Goal: Task Accomplishment & Management: Manage account settings

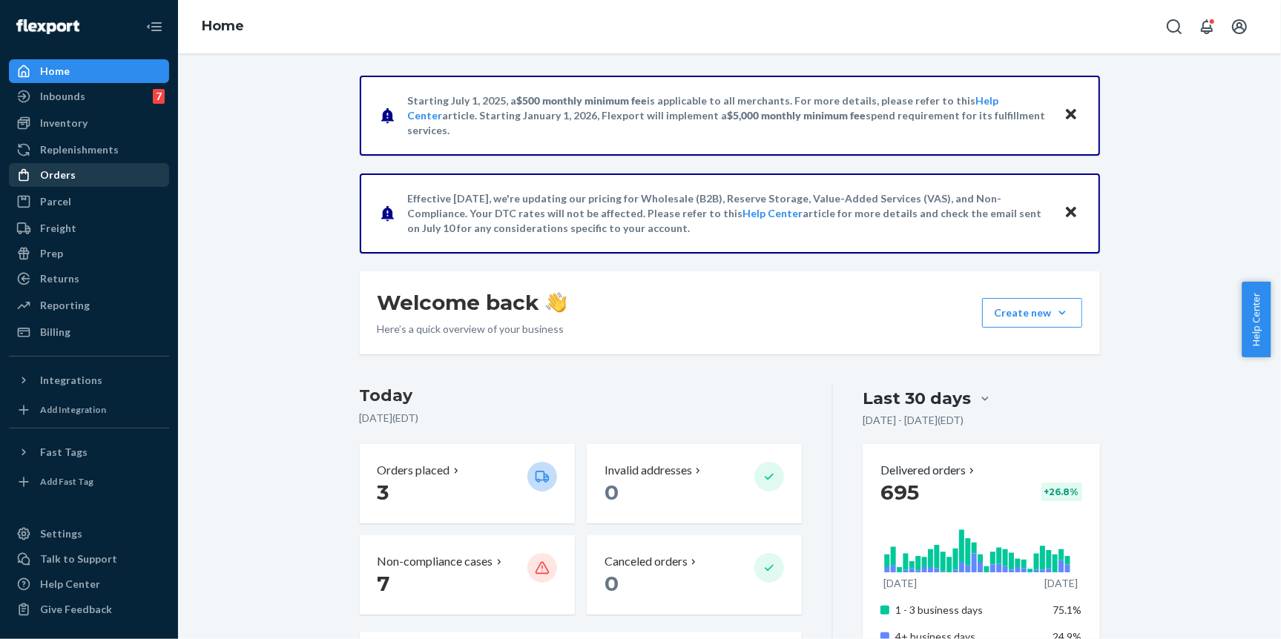
click at [93, 177] on div "Orders" at bounding box center [88, 175] width 157 height 21
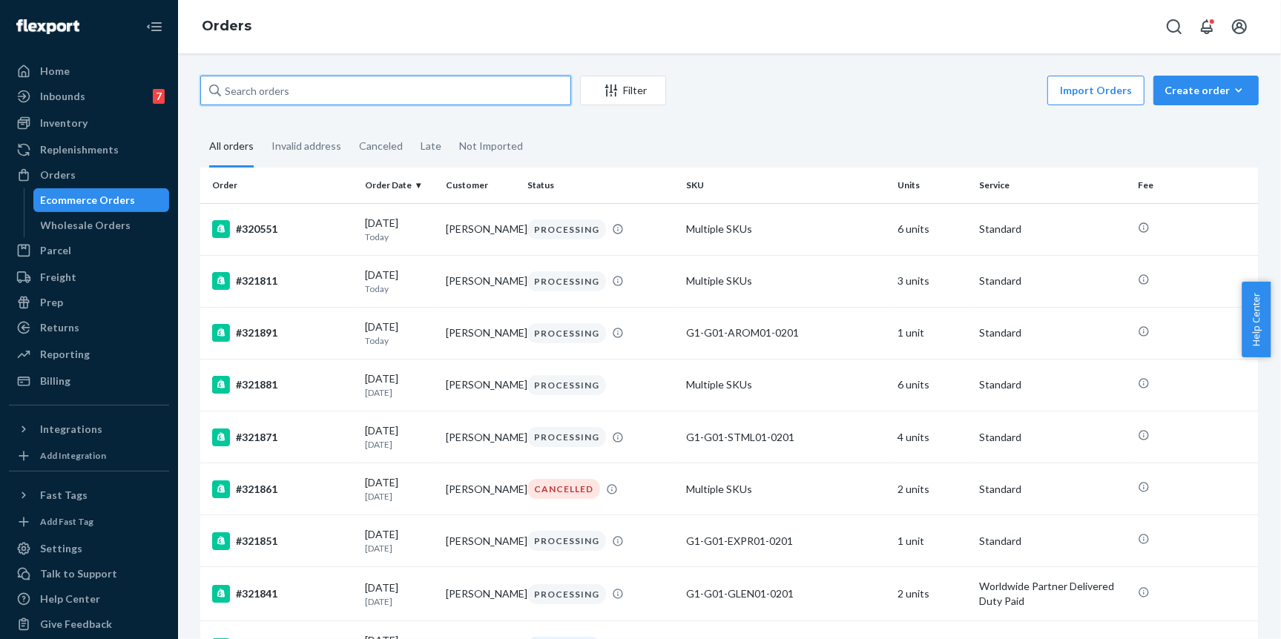
click at [499, 82] on input "text" at bounding box center [385, 91] width 371 height 30
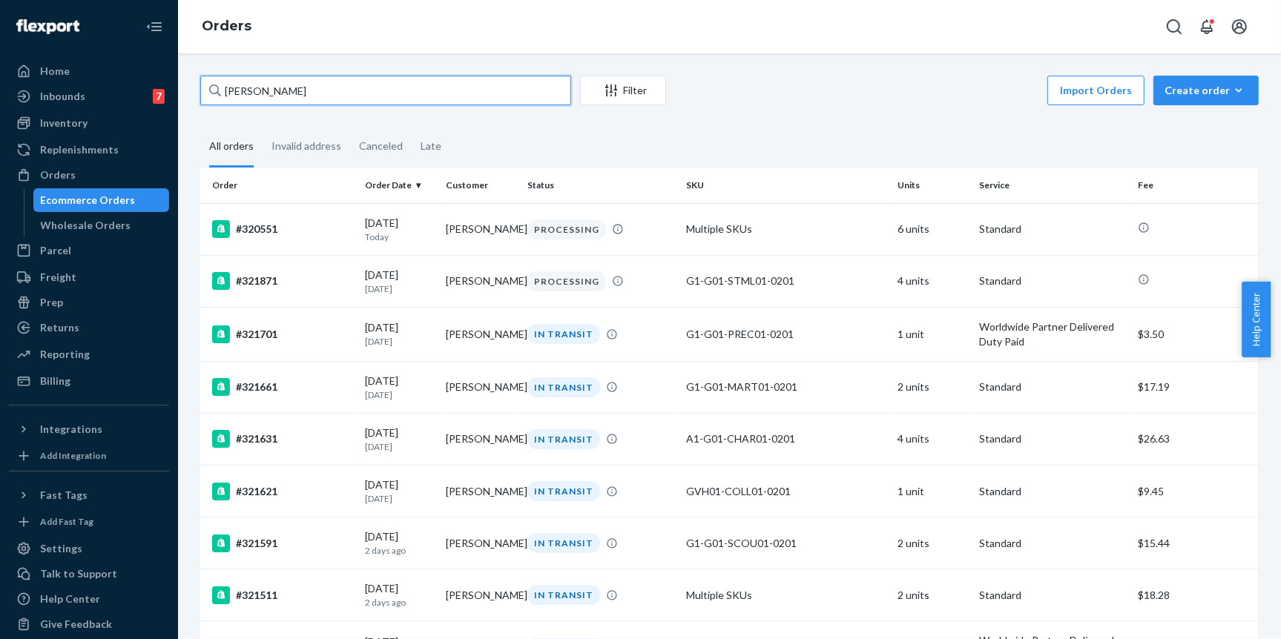
type input "[PERSON_NAME]"
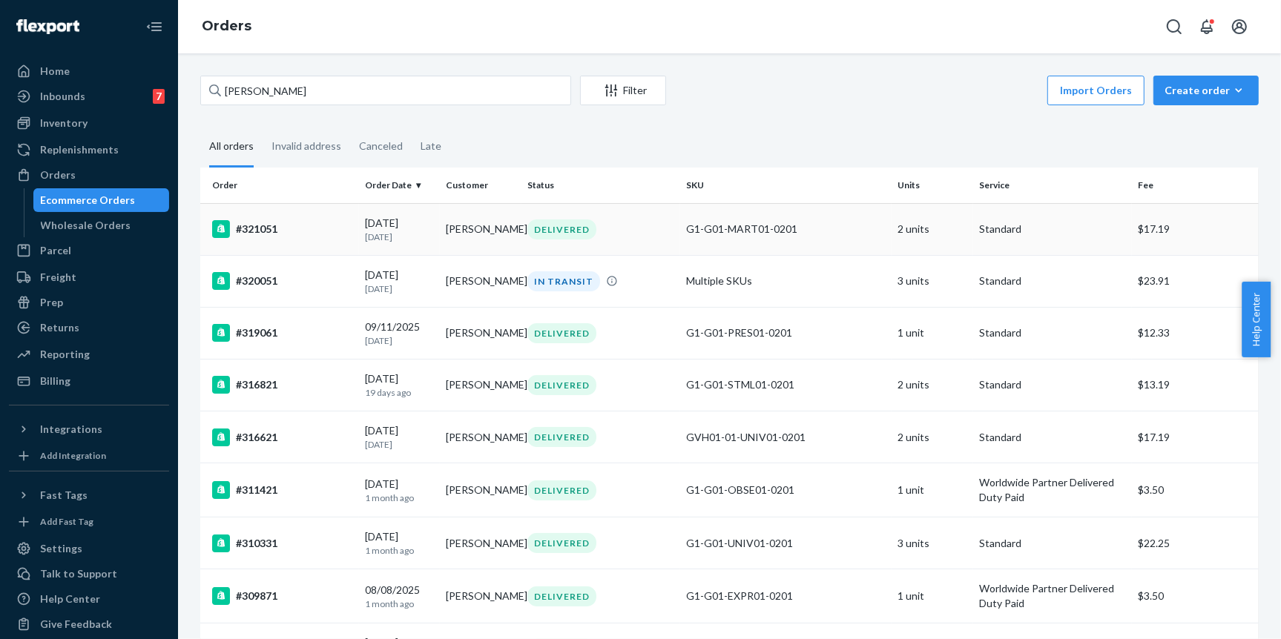
click at [303, 240] on td "#321051" at bounding box center [279, 229] width 159 height 52
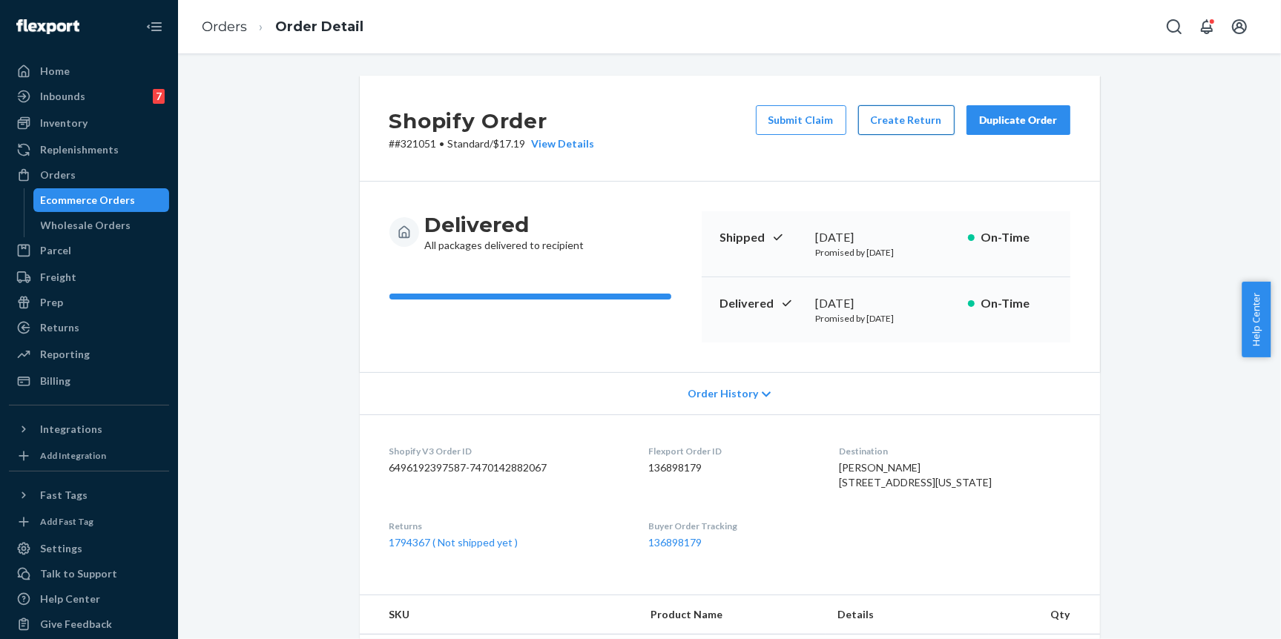
click at [912, 121] on button "Create Return" at bounding box center [906, 120] width 96 height 30
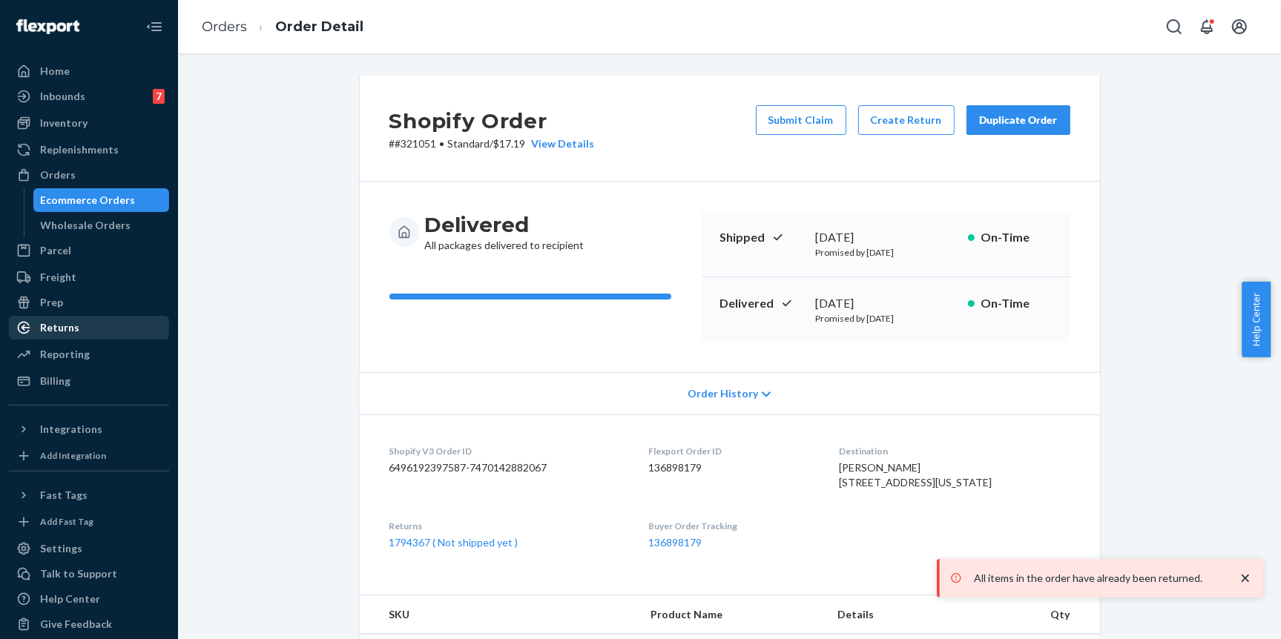
click at [89, 334] on div "Returns" at bounding box center [88, 328] width 157 height 21
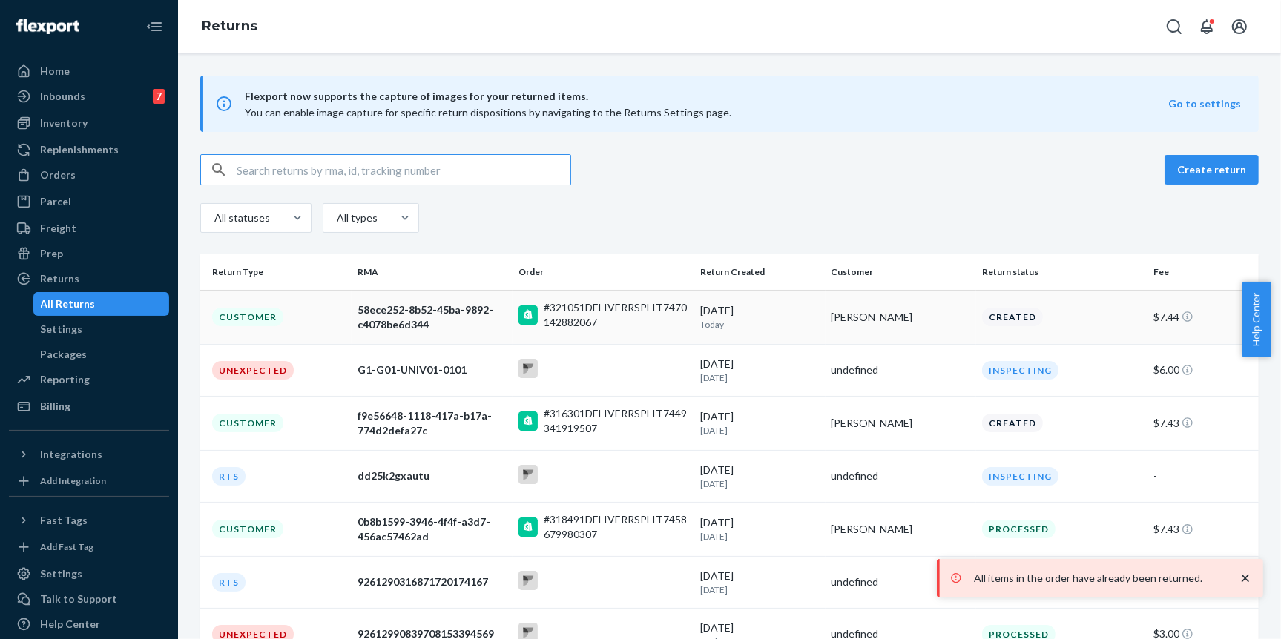
click at [278, 318] on div "Customer" at bounding box center [247, 317] width 71 height 19
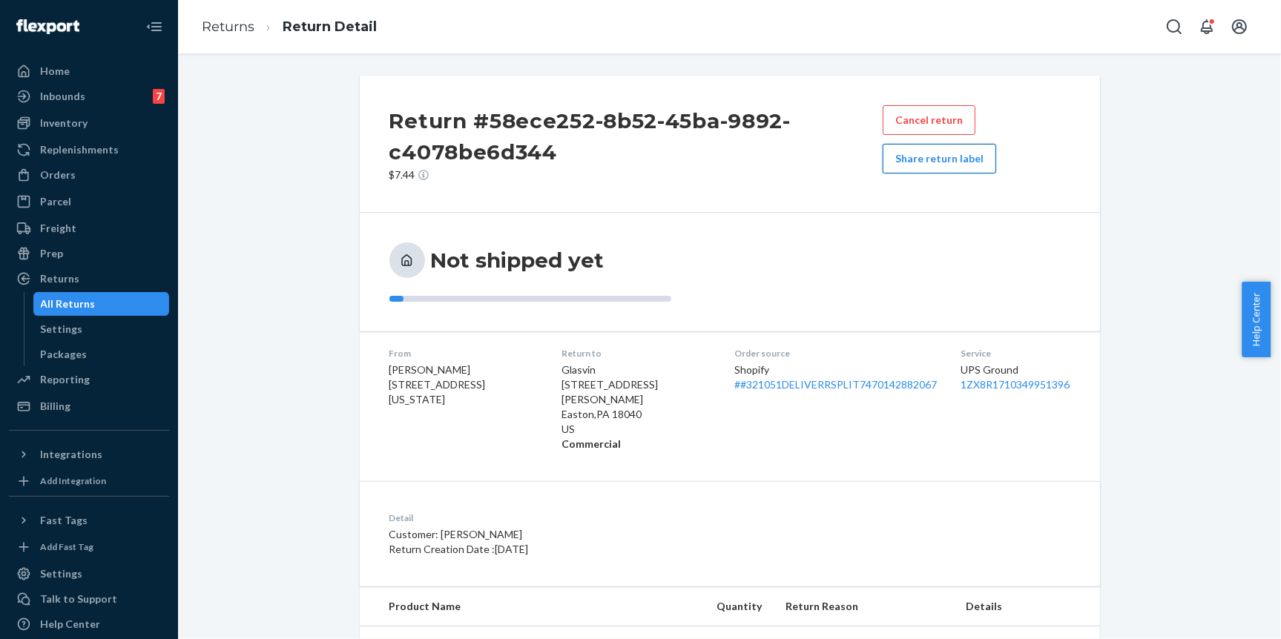
click at [958, 164] on button "Share return label" at bounding box center [940, 159] width 114 height 30
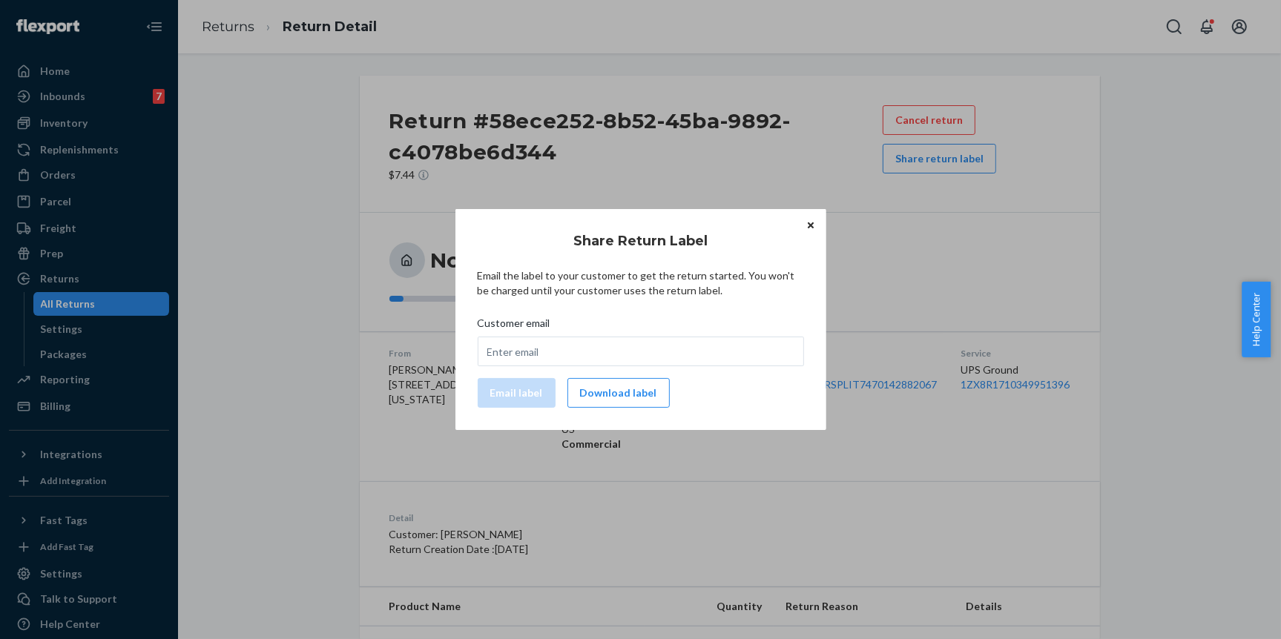
drag, startPoint x: 622, startPoint y: 389, endPoint x: 539, endPoint y: 243, distance: 168.1
click at [622, 389] on button "Download label" at bounding box center [619, 393] width 102 height 30
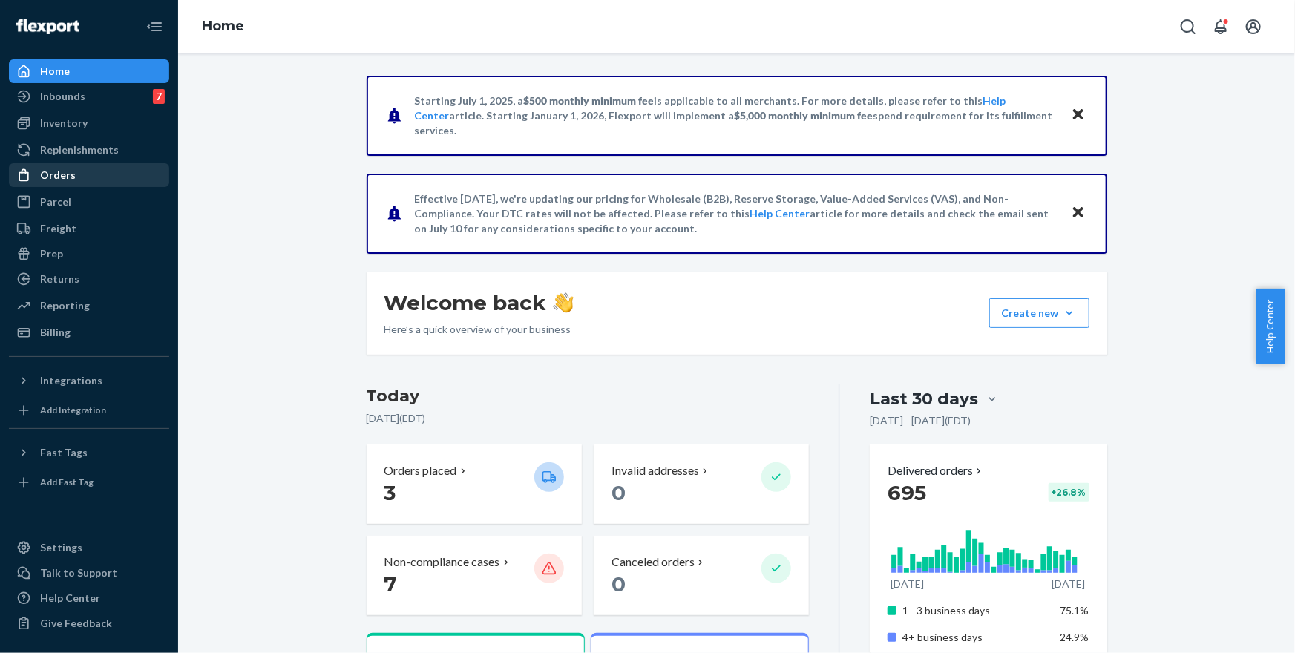
click at [100, 174] on div "Orders" at bounding box center [88, 175] width 157 height 21
